Goal: Transaction & Acquisition: Purchase product/service

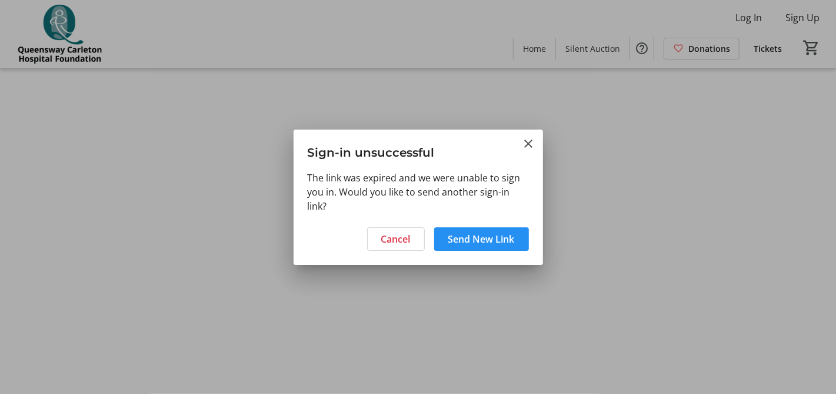
click at [482, 240] on span "Send New Link" at bounding box center [482, 239] width 67 height 14
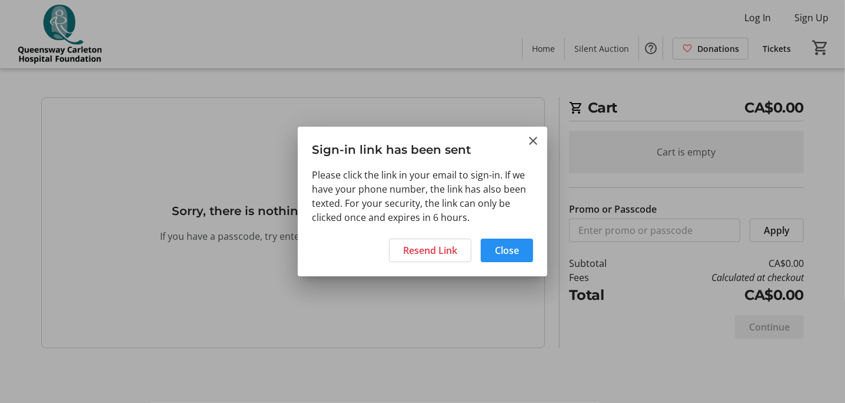
click at [507, 247] on span "Close" at bounding box center [507, 250] width 24 height 14
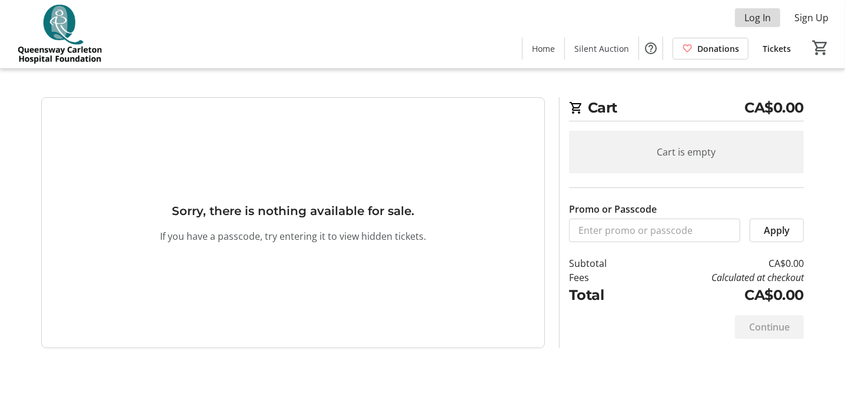
click at [758, 13] on span "Log In" at bounding box center [758, 18] width 26 height 14
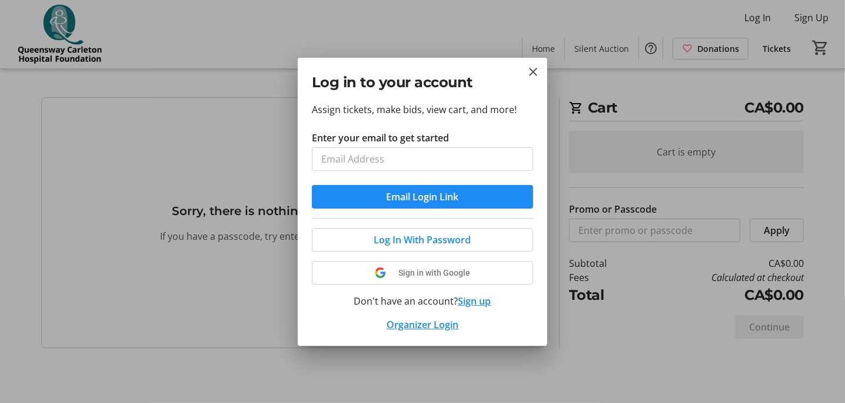
click at [353, 159] on input "Enter your email to get started" at bounding box center [422, 159] width 221 height 24
type input "[EMAIL_ADDRESS][DOMAIN_NAME]"
click at [312, 185] on button "Email Login Link" at bounding box center [422, 197] width 221 height 24
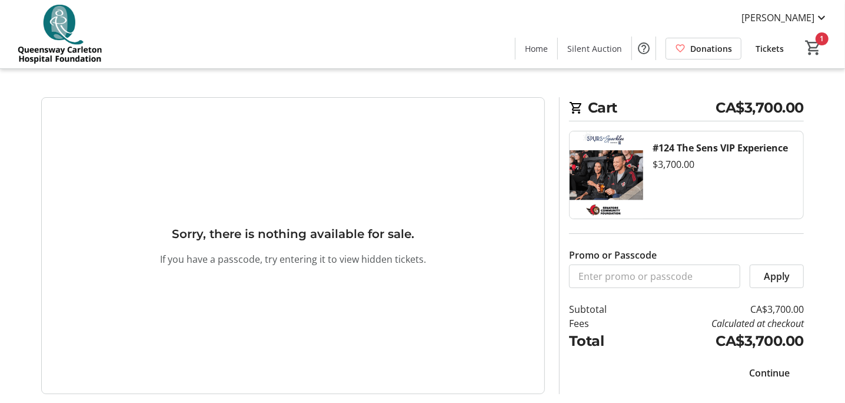
click at [766, 370] on span "Continue" at bounding box center [769, 373] width 41 height 14
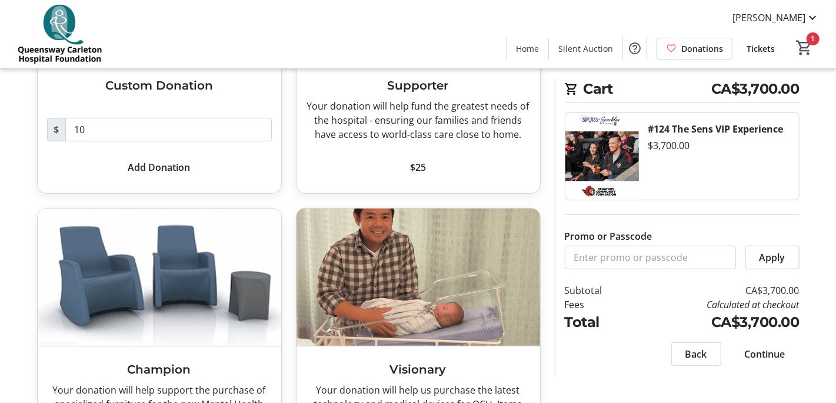
scroll to position [235, 0]
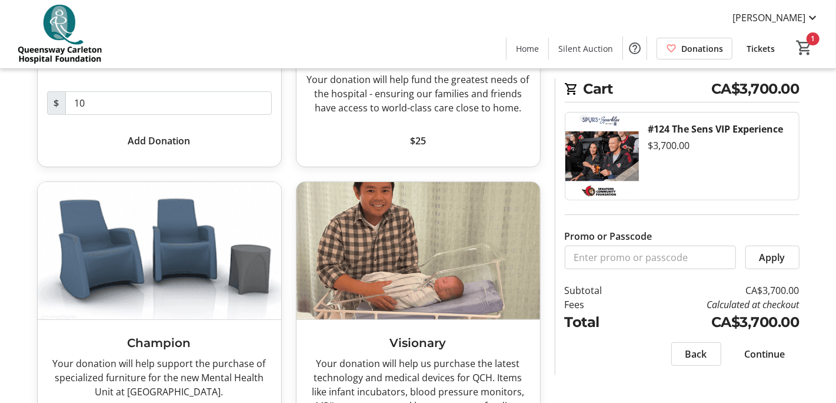
click at [759, 353] on span "Continue" at bounding box center [765, 354] width 41 height 14
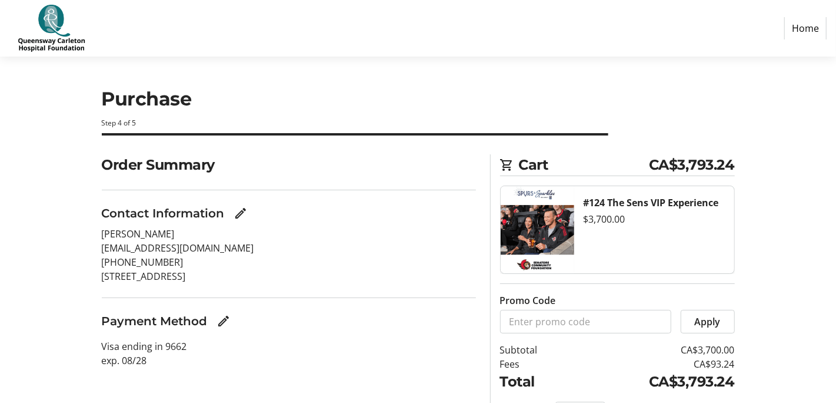
scroll to position [66, 0]
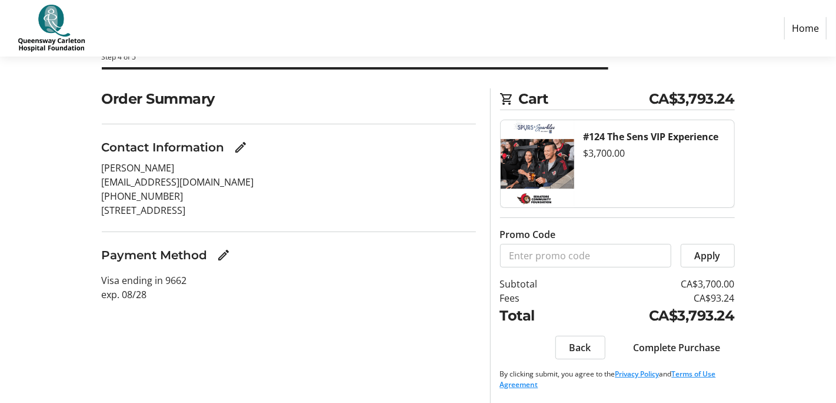
click at [696, 341] on span "Complete Purchase" at bounding box center [677, 347] width 87 height 14
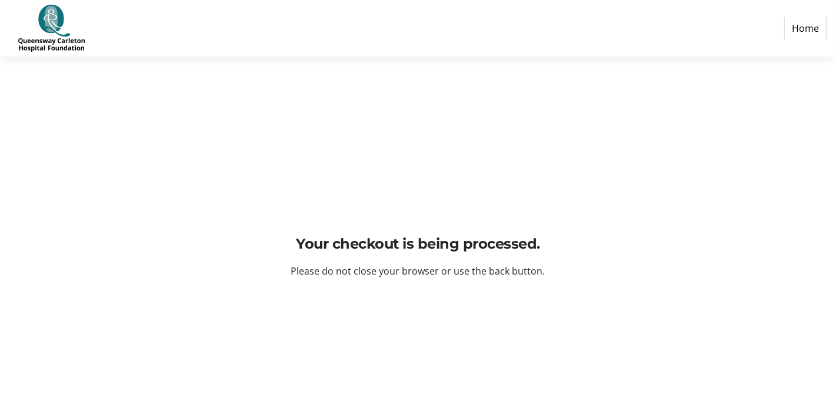
scroll to position [0, 0]
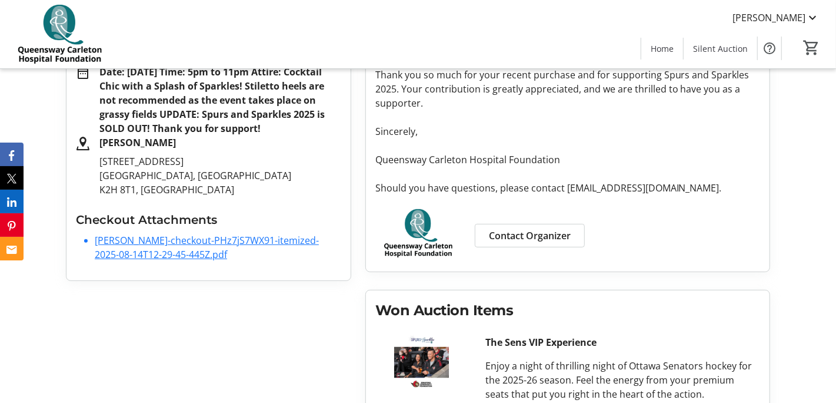
scroll to position [102, 0]
